Goal: Check status: Check status

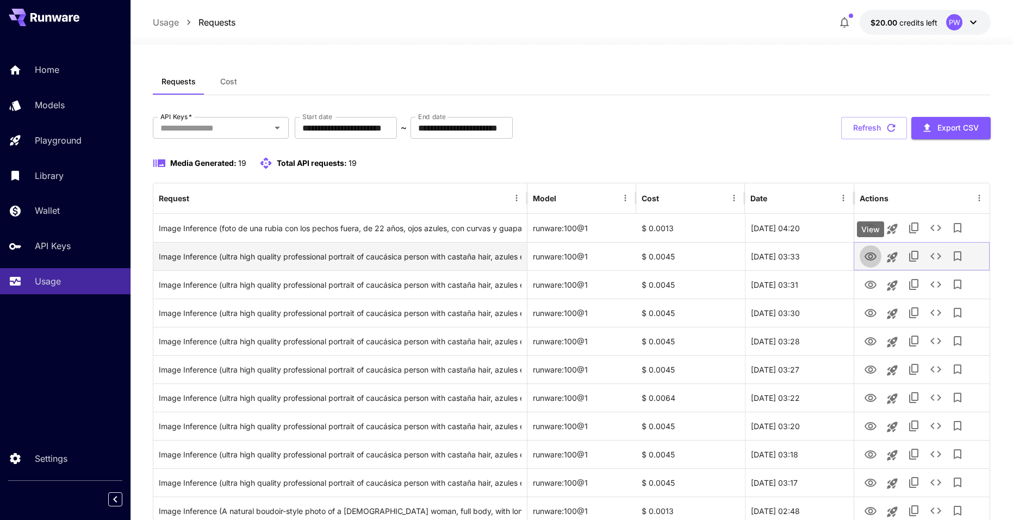
click at [874, 255] on icon "View" at bounding box center [870, 256] width 13 height 13
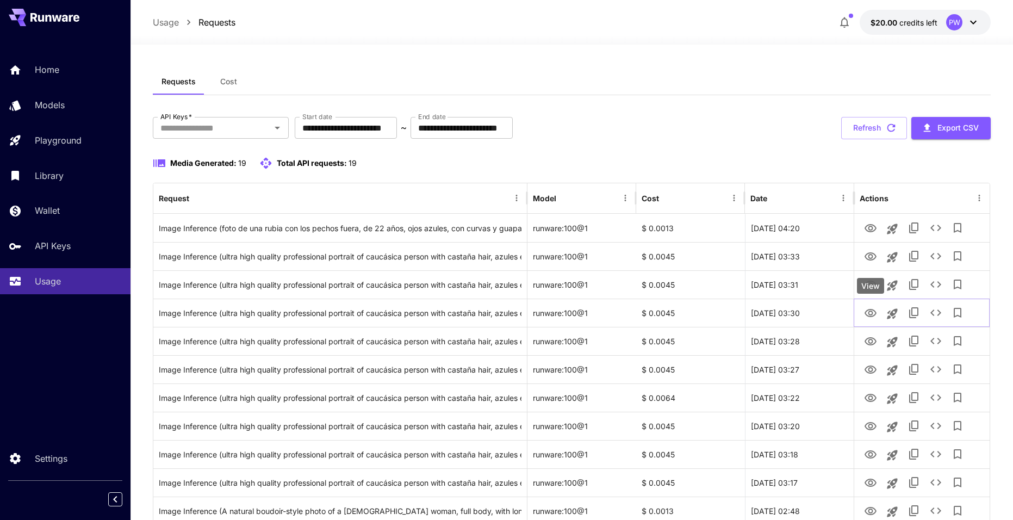
click at [870, 284] on div "View" at bounding box center [870, 286] width 27 height 16
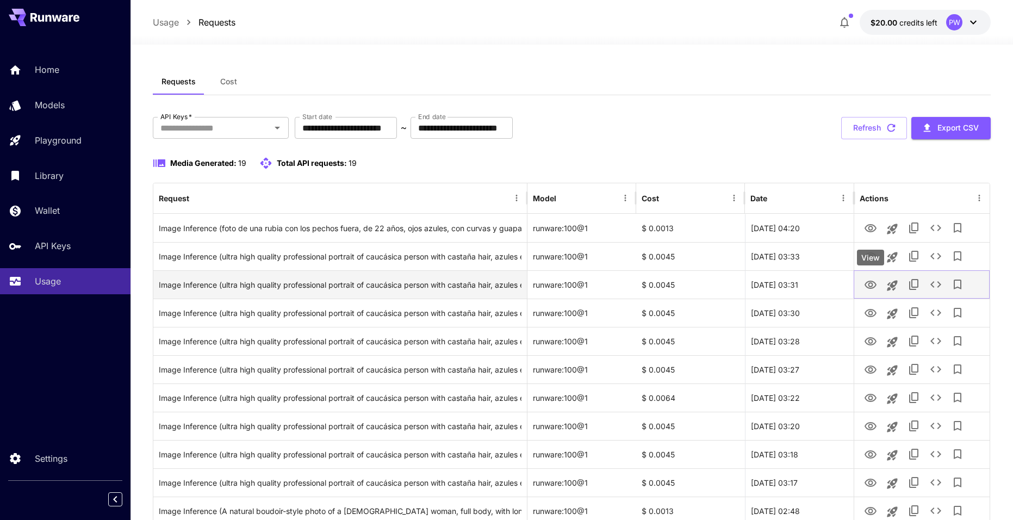
click at [877, 283] on icon "View" at bounding box center [870, 284] width 13 height 13
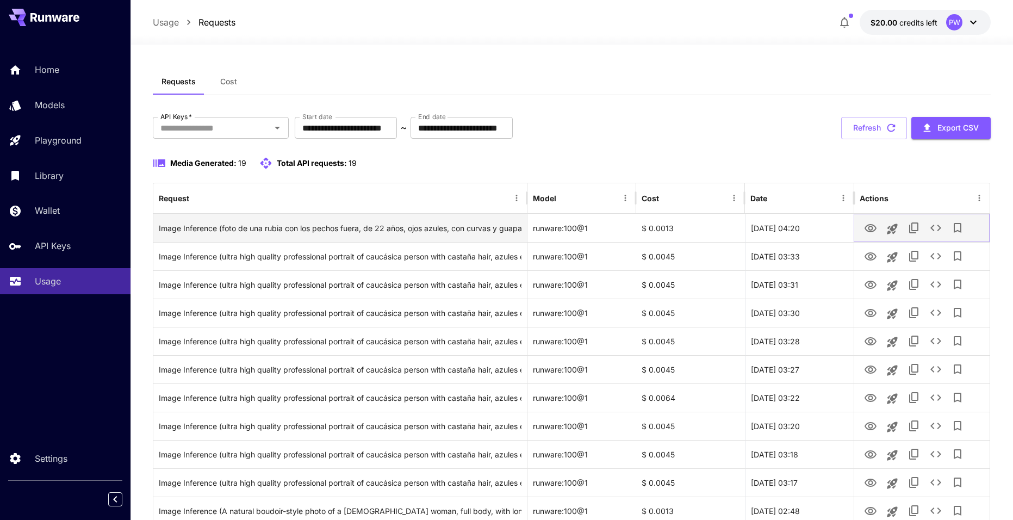
click at [876, 225] on icon "View" at bounding box center [870, 228] width 13 height 13
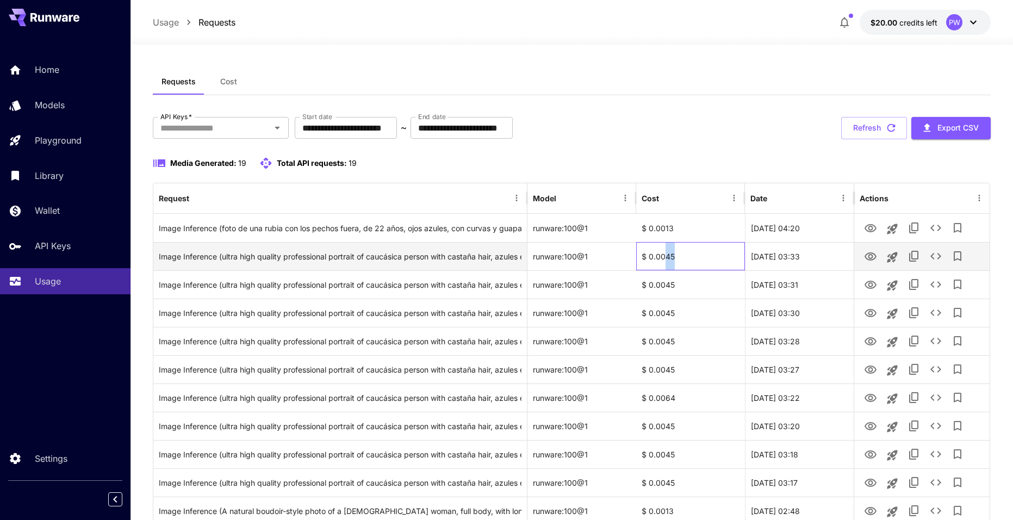
drag, startPoint x: 666, startPoint y: 257, endPoint x: 679, endPoint y: 256, distance: 13.2
click at [679, 256] on div "$ 0.0045" at bounding box center [690, 256] width 109 height 28
click at [693, 264] on div "$ 0.0045" at bounding box center [690, 256] width 109 height 28
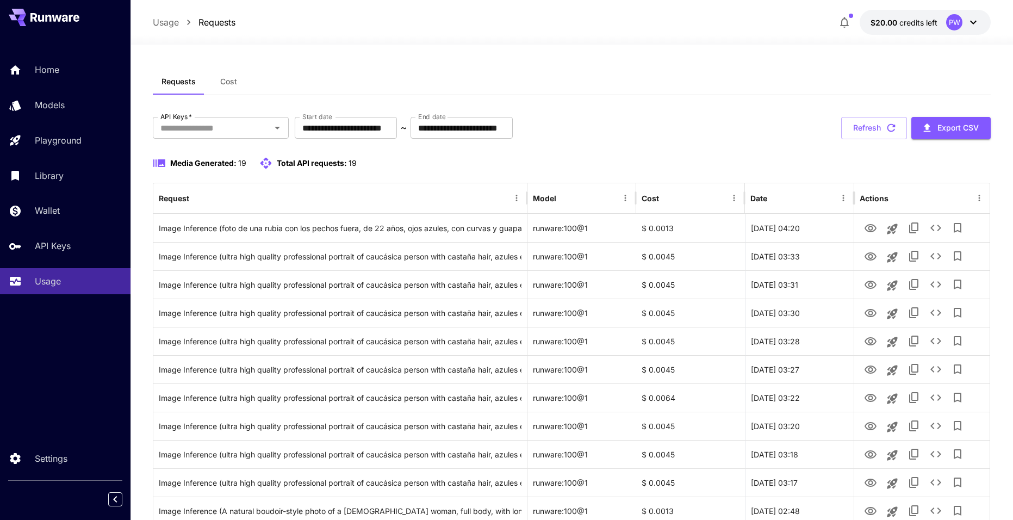
click at [747, 133] on div "**********" at bounding box center [572, 128] width 839 height 22
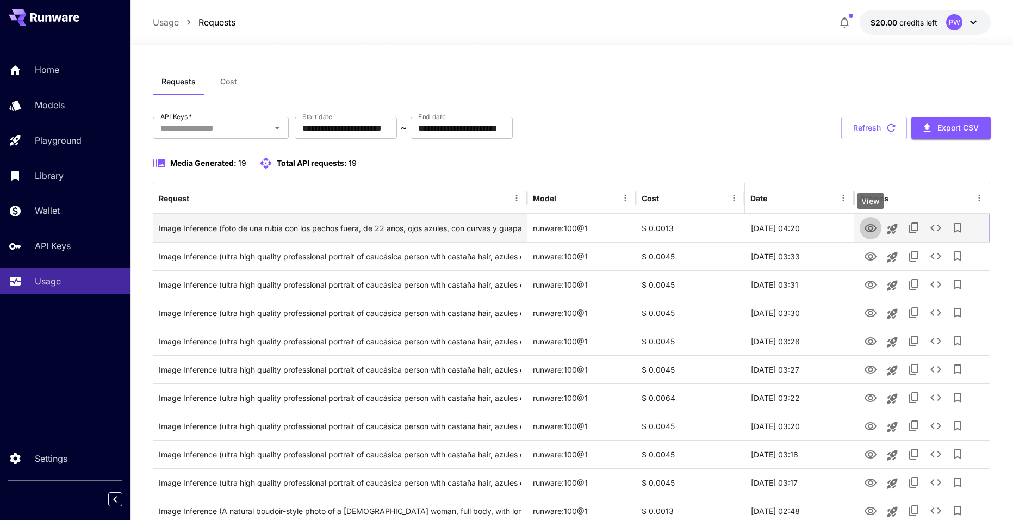
click at [870, 230] on icon "View" at bounding box center [871, 228] width 12 height 8
